Goal: Information Seeking & Learning: Find specific fact

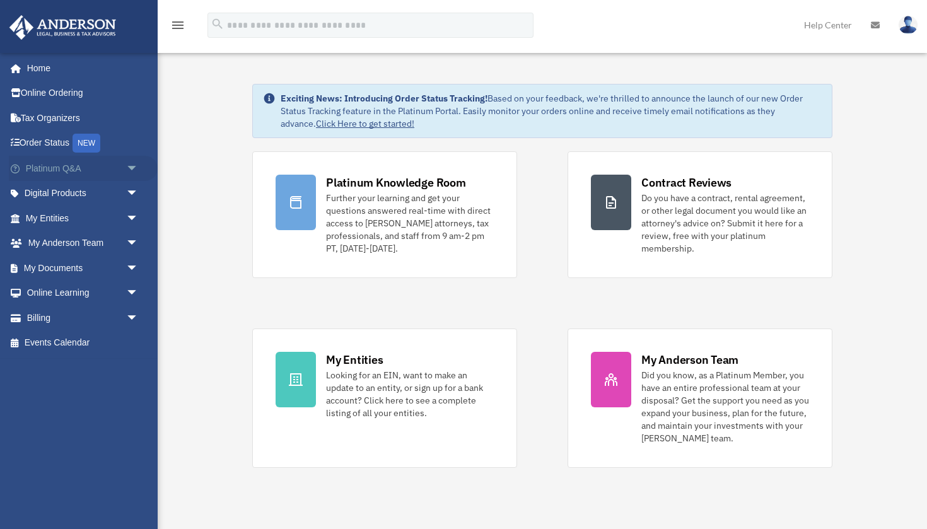
click at [127, 165] on span "arrow_drop_down" at bounding box center [138, 169] width 25 height 26
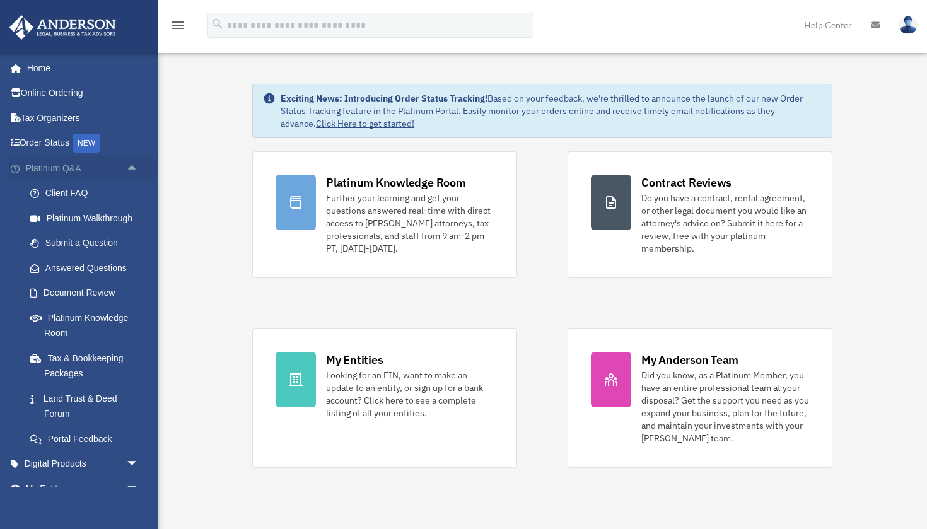
click at [59, 163] on link "Platinum Q&A arrow_drop_up" at bounding box center [83, 168] width 149 height 25
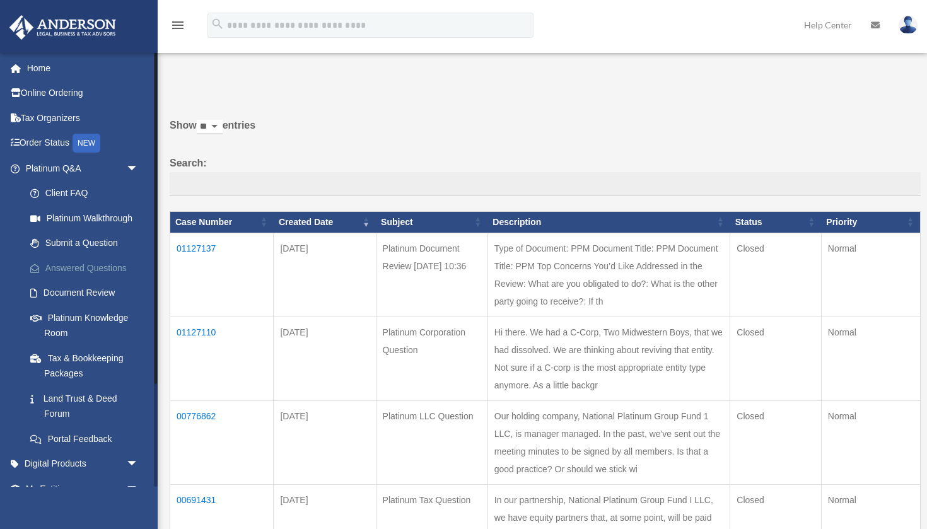
click at [93, 266] on link "Answered Questions" at bounding box center [88, 267] width 140 height 25
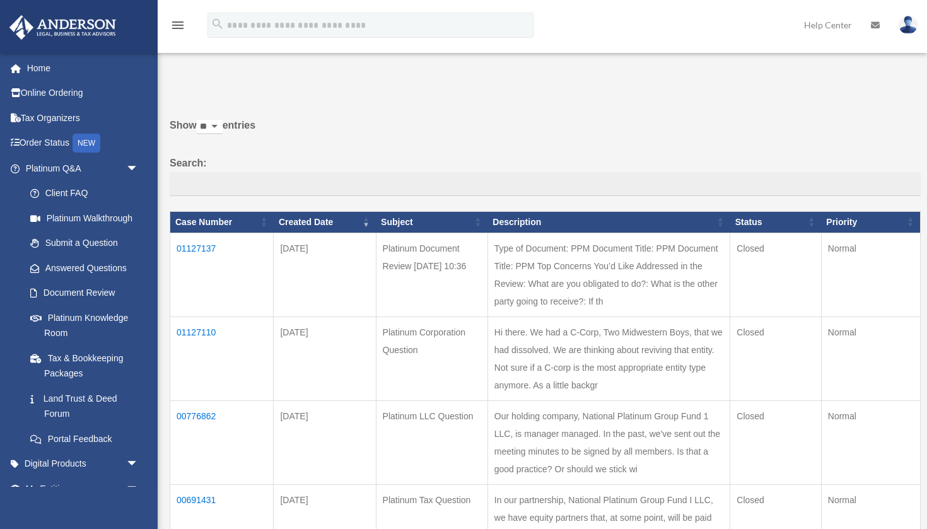
click at [202, 322] on td "01127110" at bounding box center [221, 358] width 103 height 84
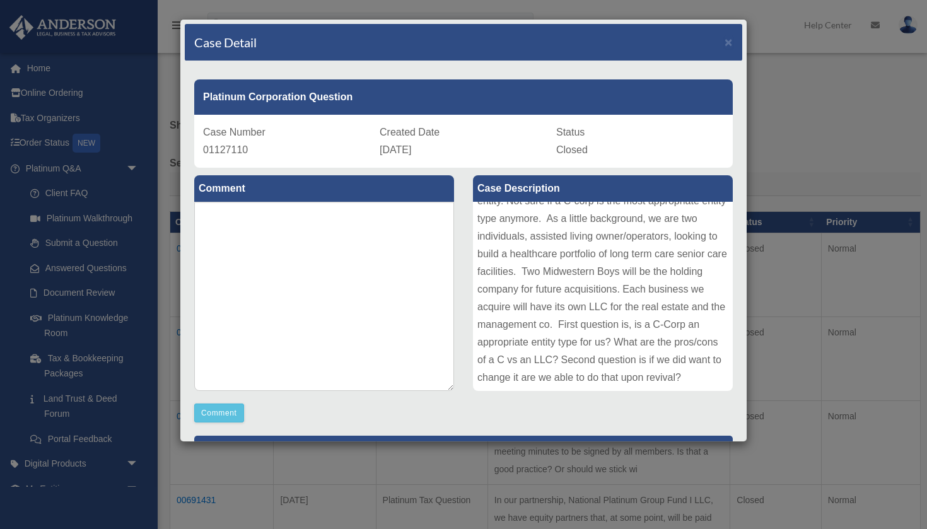
scroll to position [49, 0]
click at [729, 47] on span "×" at bounding box center [728, 42] width 8 height 14
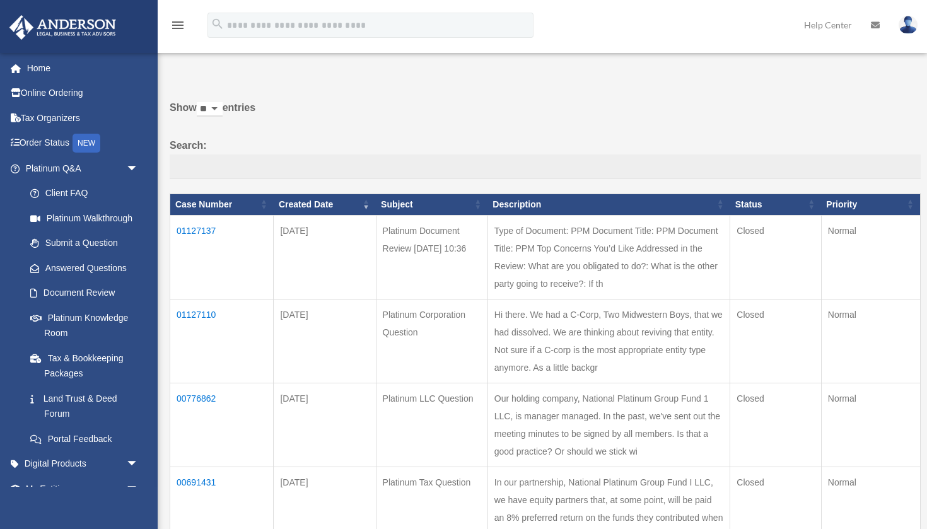
scroll to position [21, 0]
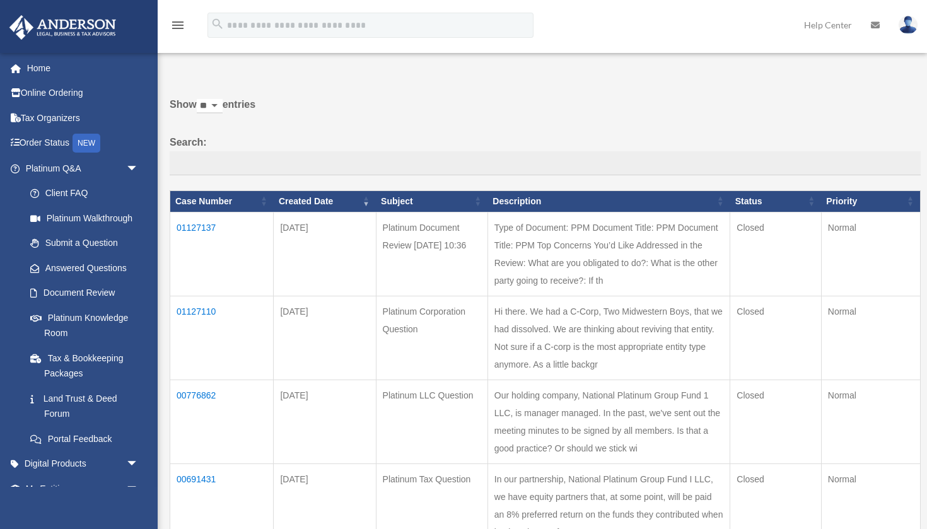
click at [197, 236] on td "01127137" at bounding box center [221, 254] width 103 height 84
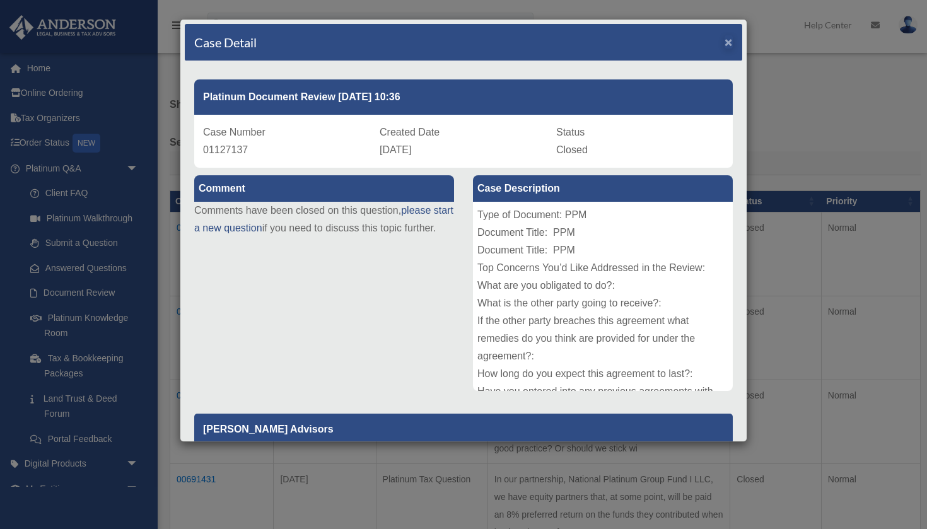
scroll to position [0, 0]
click at [728, 42] on span "×" at bounding box center [728, 42] width 8 height 14
